Goal: Navigation & Orientation: Find specific page/section

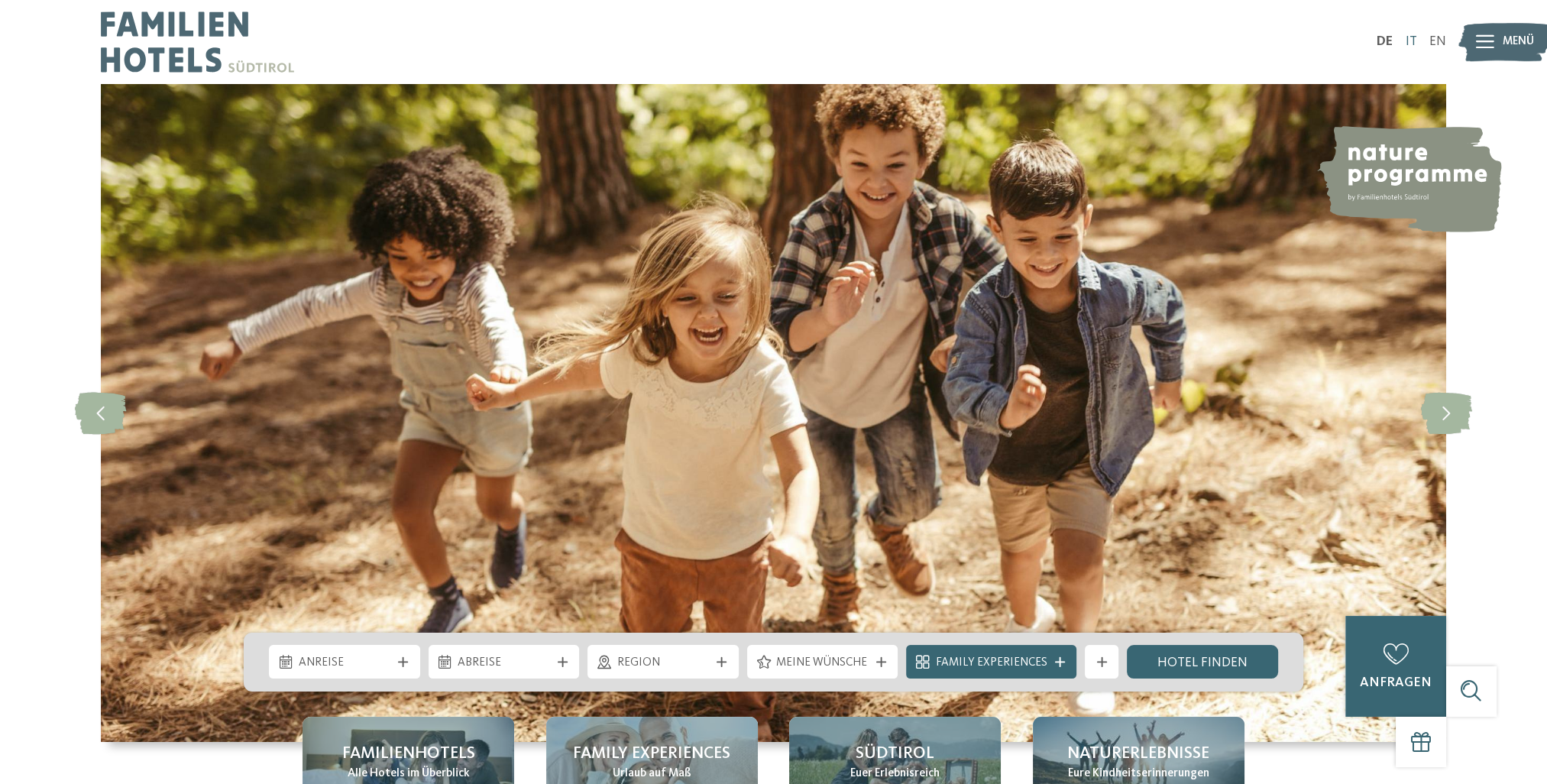
click at [1413, 35] on link "IT" at bounding box center [1411, 41] width 12 height 13
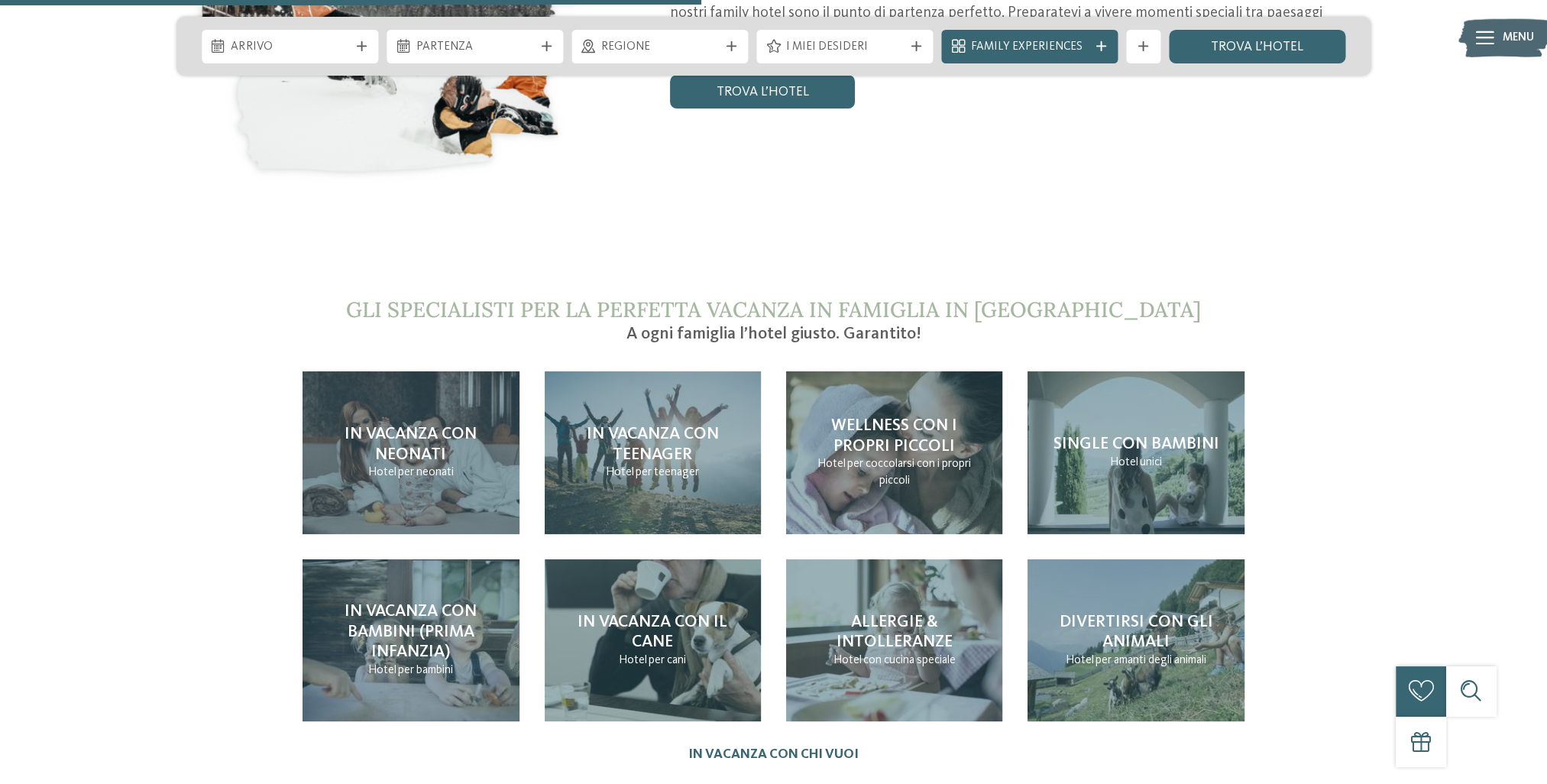
scroll to position [3591, 0]
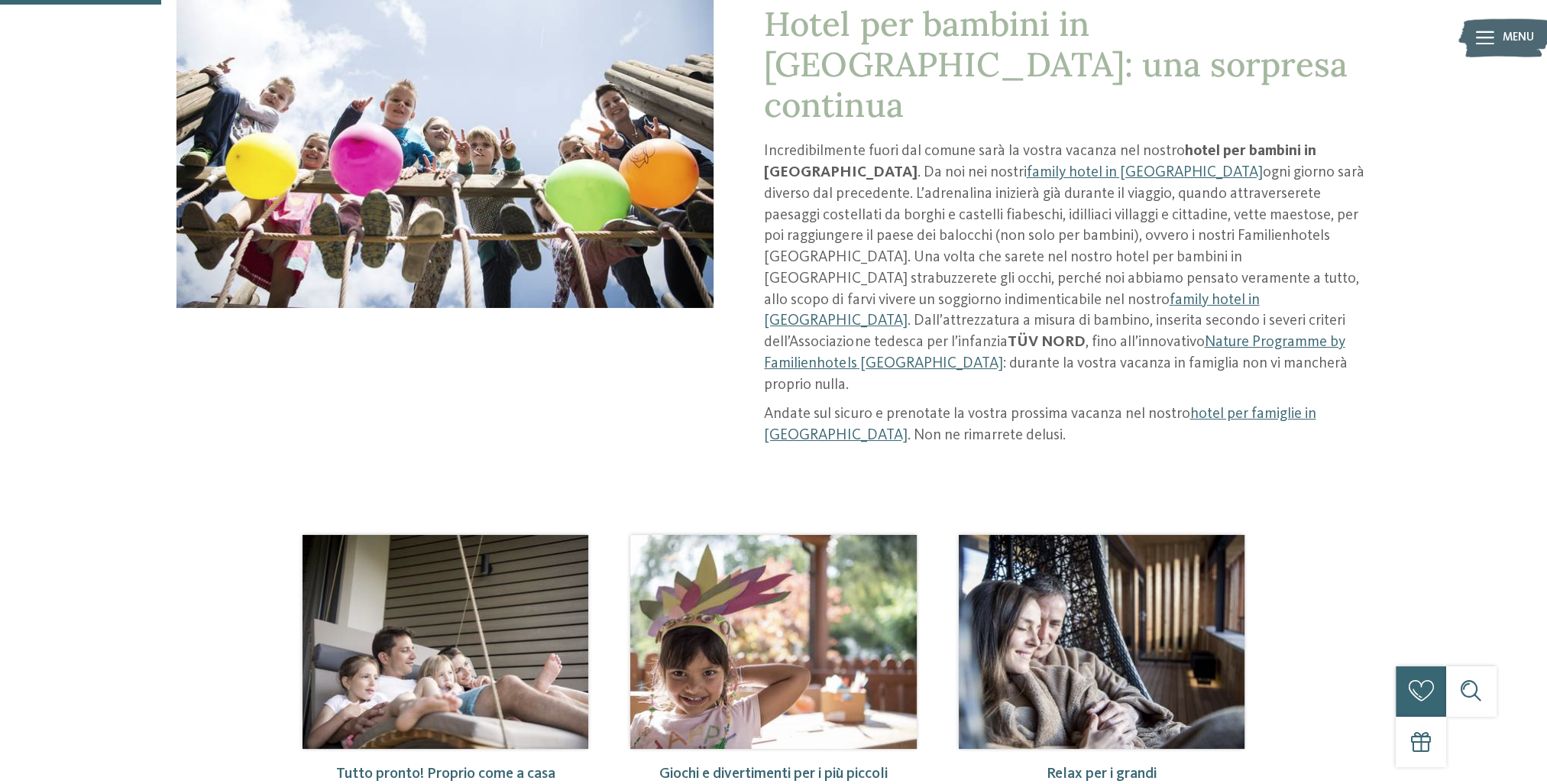
scroll to position [306, 0]
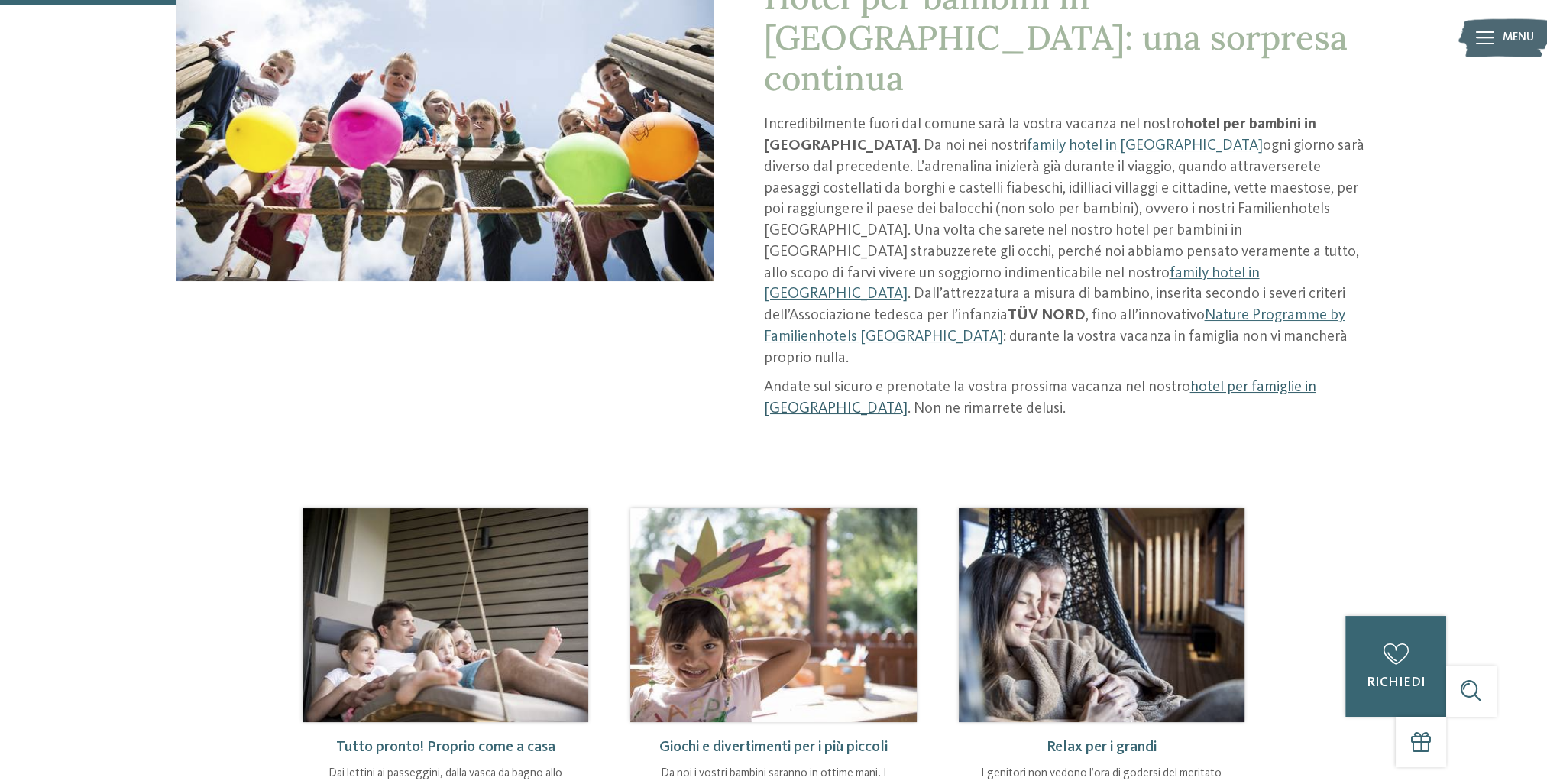
click at [1284, 380] on link "hotel per famiglie in Alto Adige" at bounding box center [1040, 398] width 552 height 37
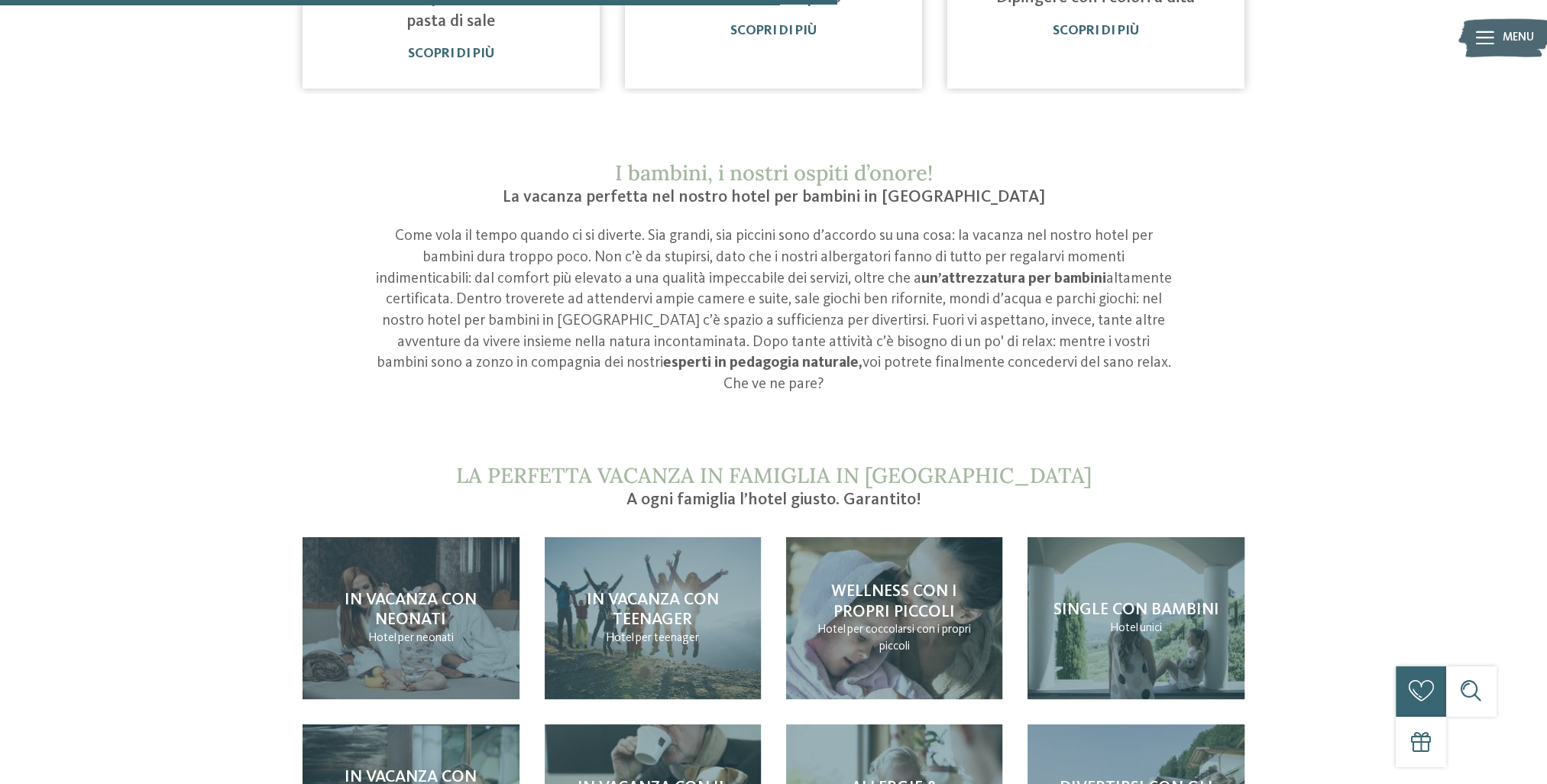
scroll to position [1513, 0]
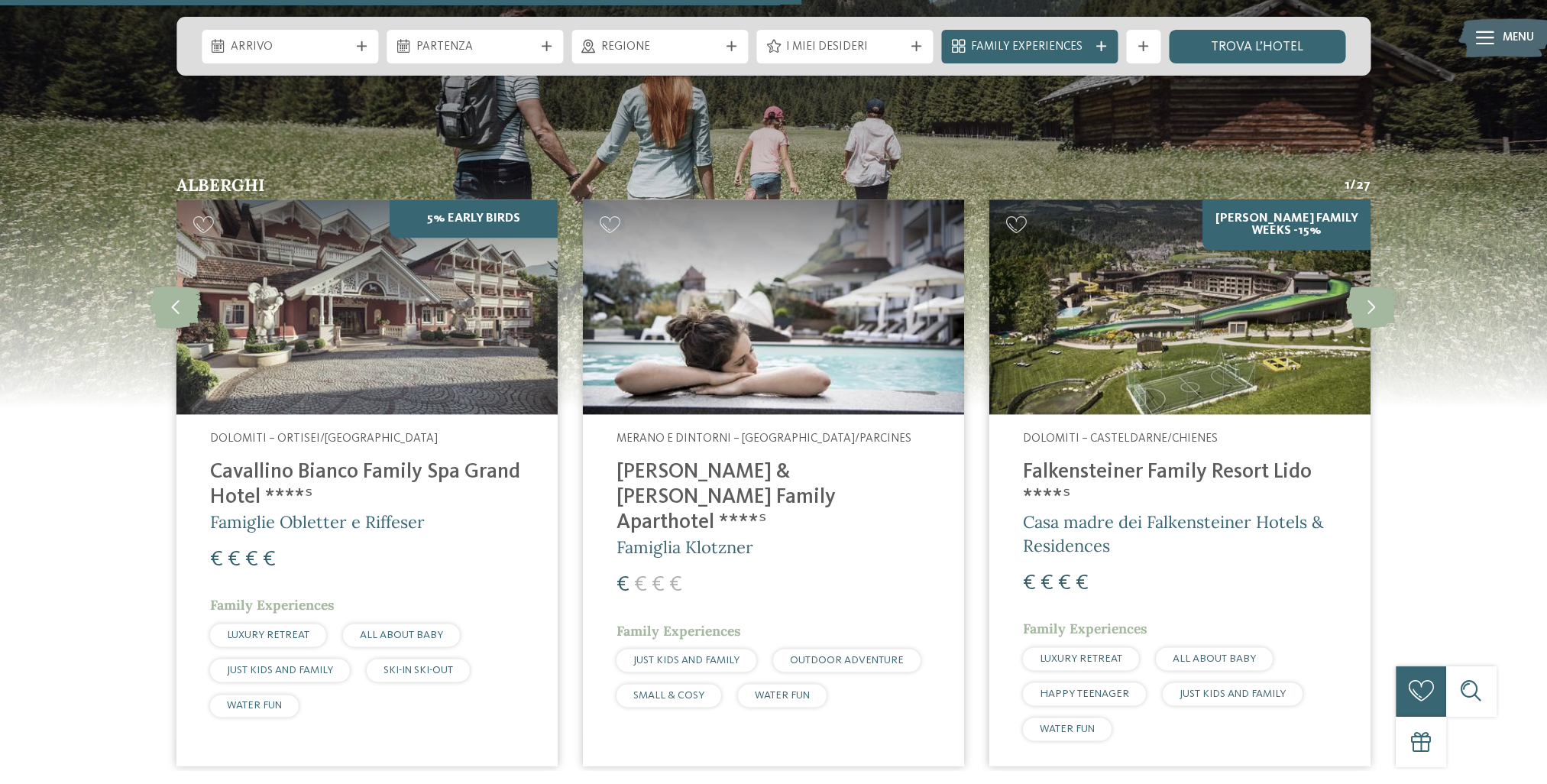
scroll to position [2292, 0]
